Goal: Task Accomplishment & Management: Use online tool/utility

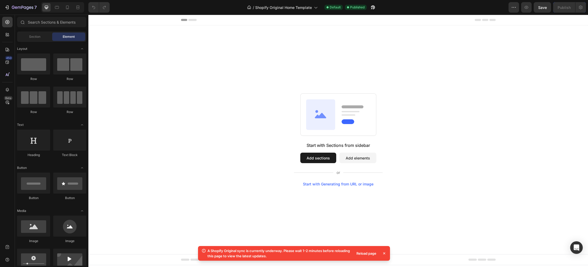
click at [322, 155] on button "Add sections" at bounding box center [318, 158] width 36 height 10
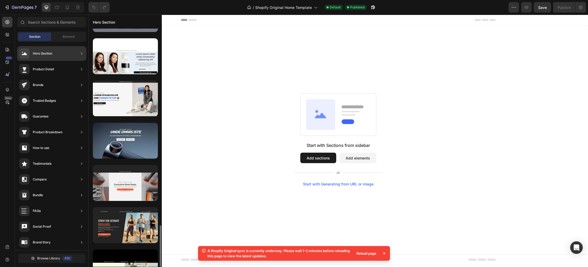
scroll to position [594, 0]
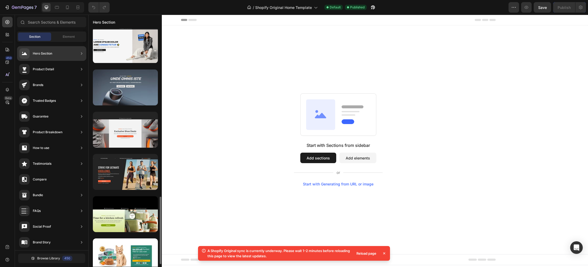
click at [128, 96] on div at bounding box center [125, 87] width 65 height 36
click at [125, 79] on div at bounding box center [125, 87] width 65 height 36
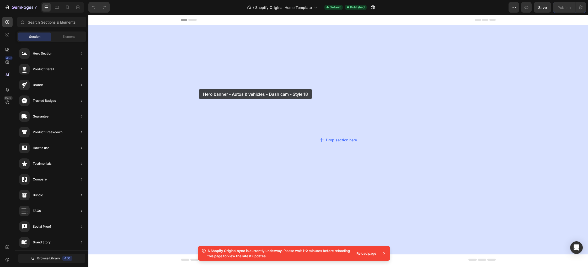
drag, startPoint x: 213, startPoint y: 93, endPoint x: 206, endPoint y: 89, distance: 9.0
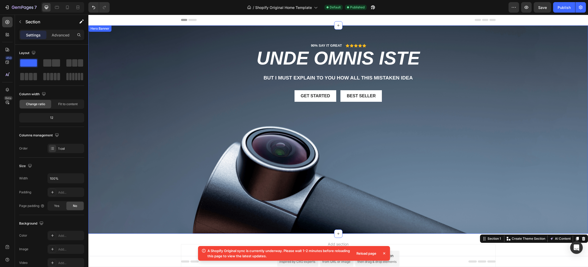
click at [295, 153] on div "Background Image" at bounding box center [337, 129] width 499 height 208
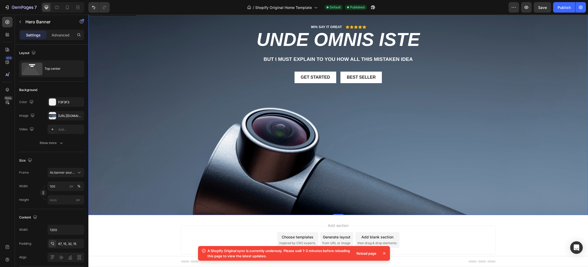
scroll to position [0, 0]
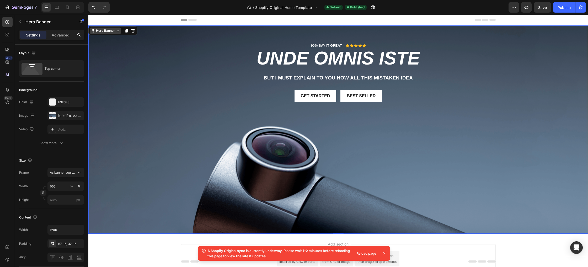
click at [117, 30] on icon at bounding box center [118, 30] width 2 height 1
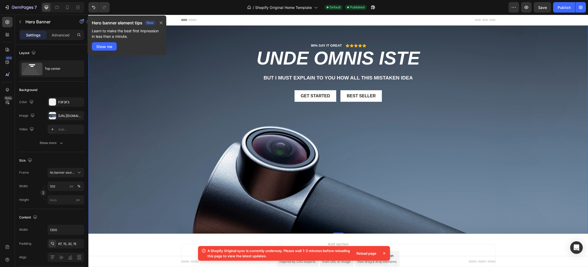
click at [133, 53] on div "Hero banner element tips New Learn to make the best first impression in less th…" at bounding box center [127, 34] width 79 height 39
drag, startPoint x: 163, startPoint y: 23, endPoint x: 63, endPoint y: 16, distance: 100.2
click at [163, 23] on icon "button" at bounding box center [161, 23] width 4 height 4
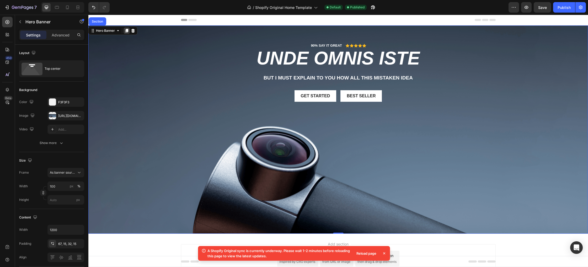
click at [125, 32] on icon at bounding box center [126, 31] width 3 height 4
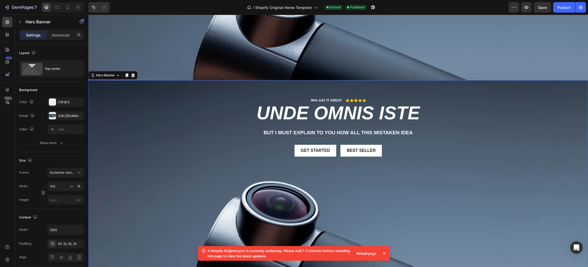
scroll to position [201, 0]
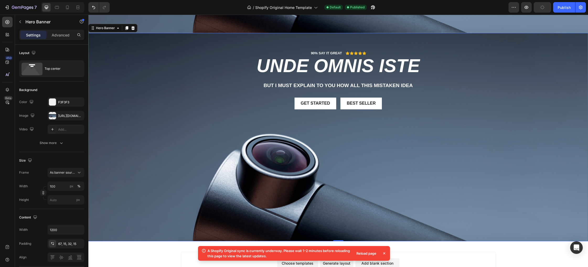
click at [133, 29] on icon at bounding box center [132, 28] width 3 height 4
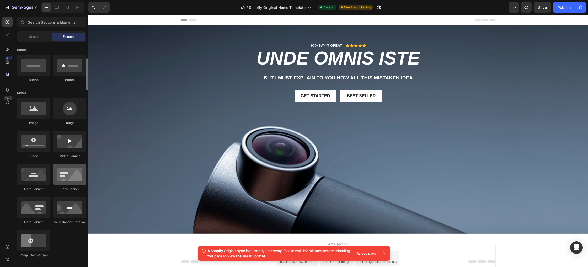
scroll to position [118, 0]
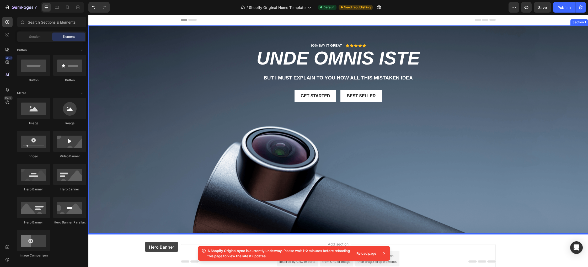
drag, startPoint x: 125, startPoint y: 190, endPoint x: 145, endPoint y: 242, distance: 55.3
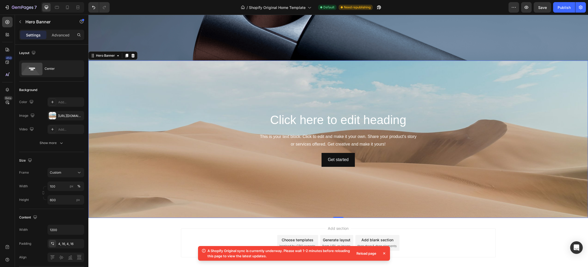
scroll to position [186, 0]
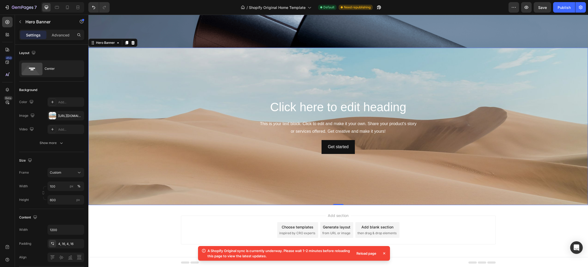
click at [242, 50] on div "Background Image" at bounding box center [337, 126] width 499 height 157
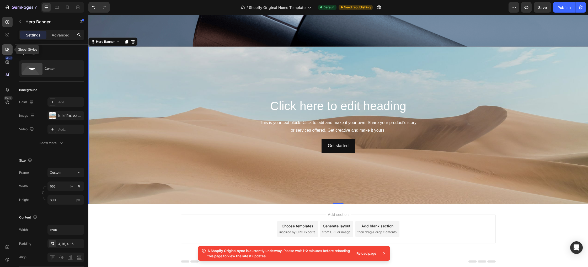
click at [8, 51] on icon at bounding box center [7, 49] width 5 height 5
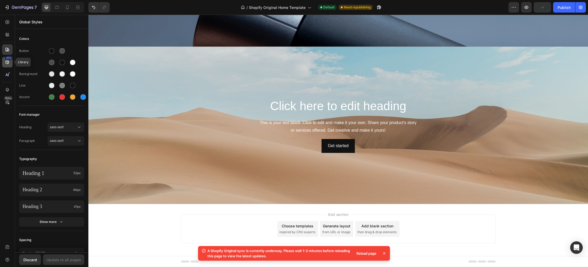
click at [7, 57] on div "450" at bounding box center [9, 58] width 8 height 4
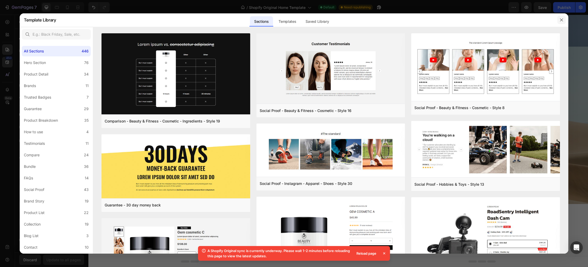
click at [560, 21] on icon "button" at bounding box center [561, 20] width 4 height 4
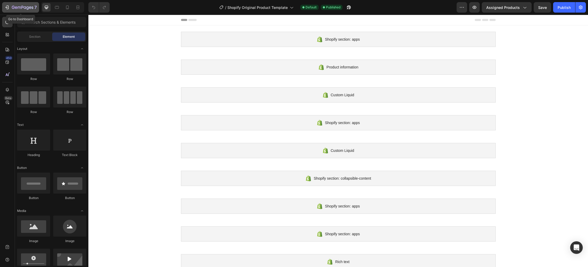
click at [15, 8] on icon "button" at bounding box center [22, 8] width 21 height 4
